Goal: Transaction & Acquisition: Purchase product/service

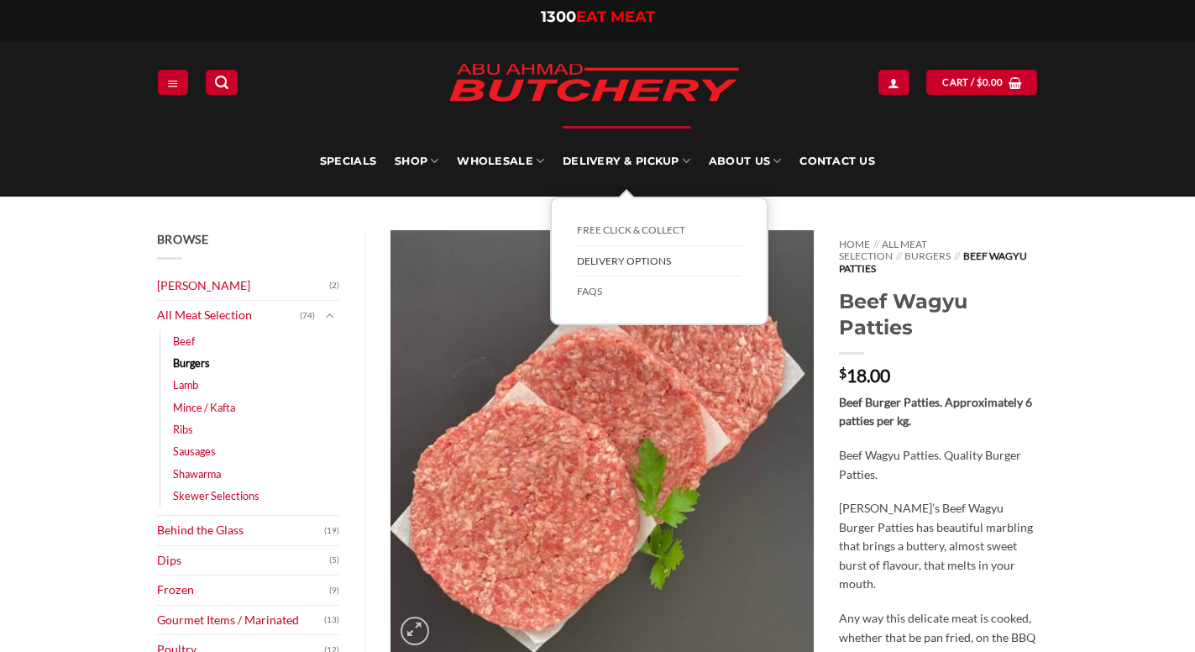
click at [632, 256] on link "Delivery Options" at bounding box center [659, 261] width 165 height 31
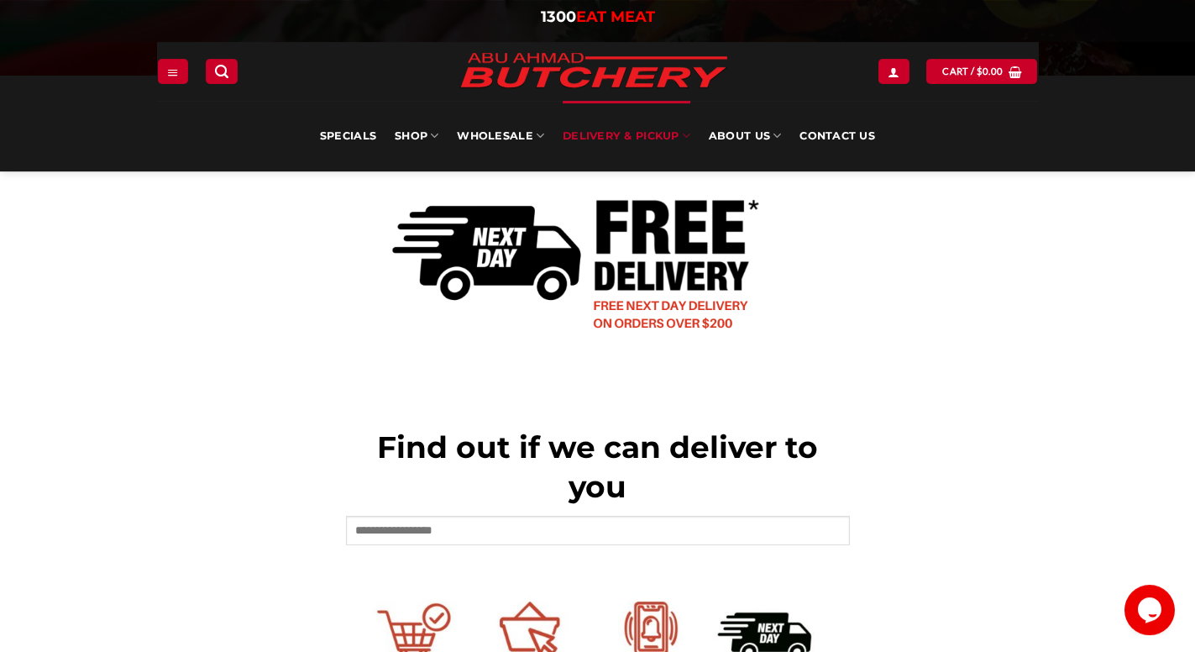
scroll to position [134, 0]
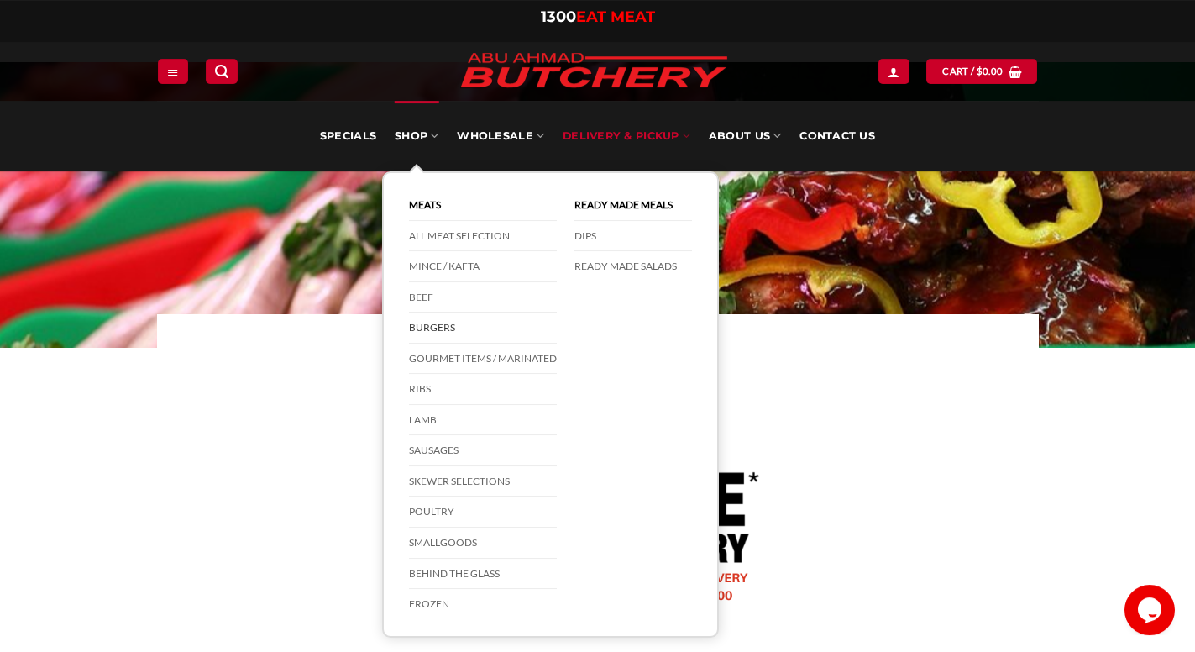
click at [417, 324] on link "Burgers" at bounding box center [483, 327] width 148 height 31
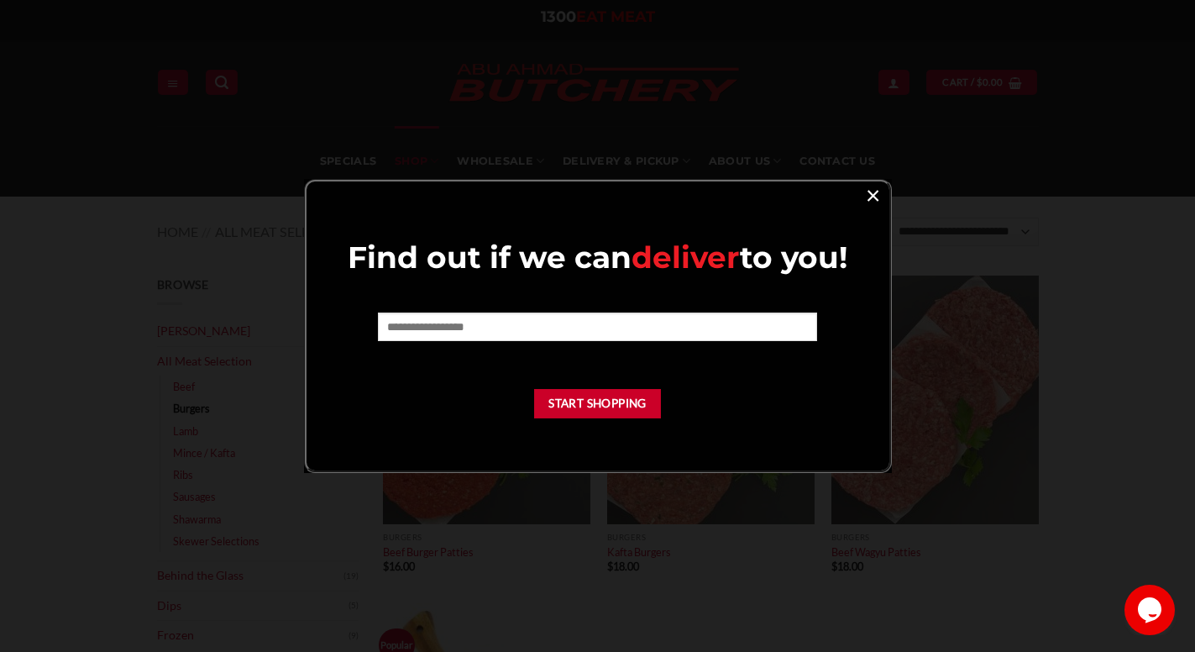
click at [867, 191] on link "×" at bounding box center [873, 194] width 24 height 23
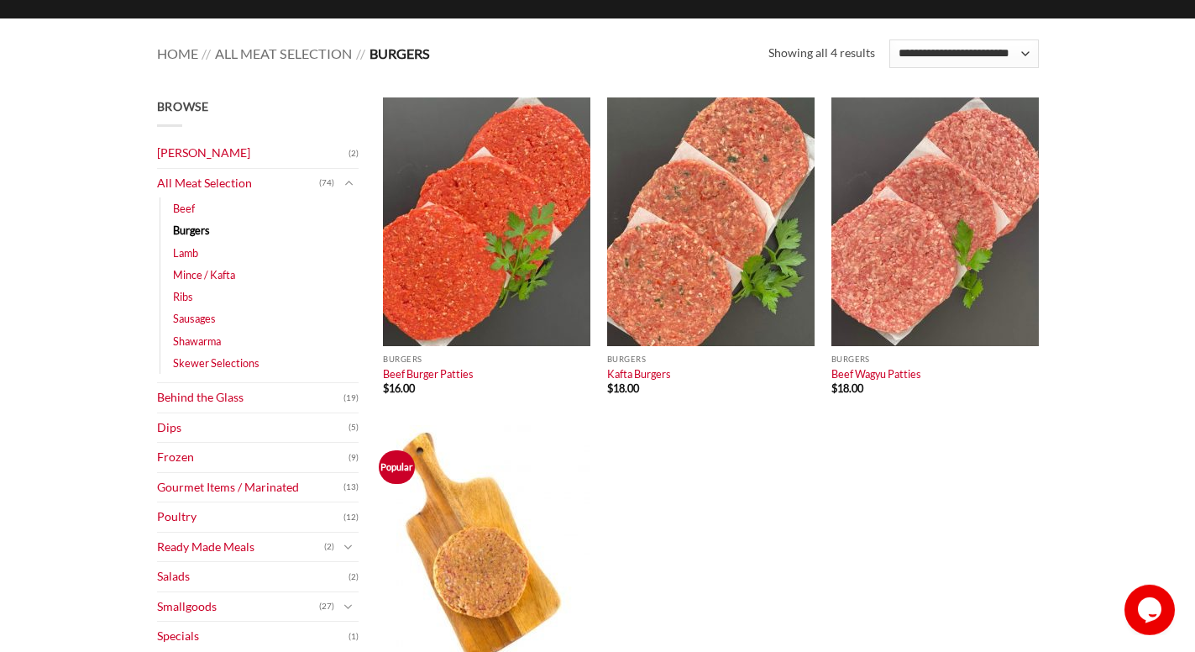
scroll to position [181, 0]
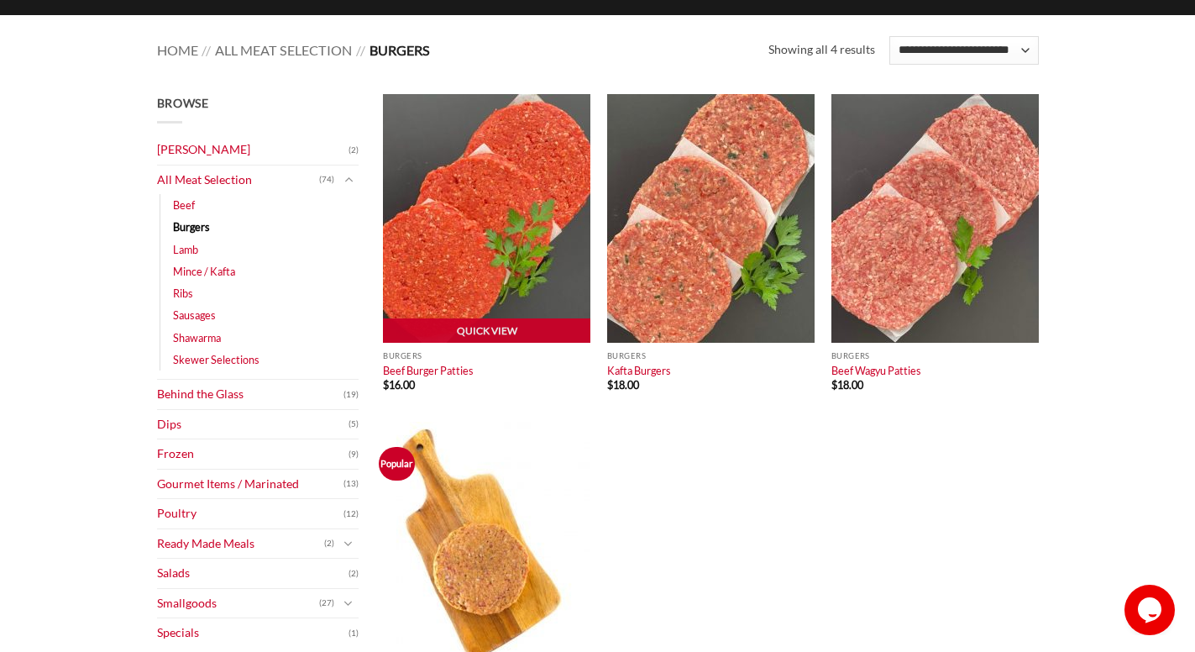
click at [432, 220] on img at bounding box center [486, 218] width 207 height 249
